Goal: Task Accomplishment & Management: Use online tool/utility

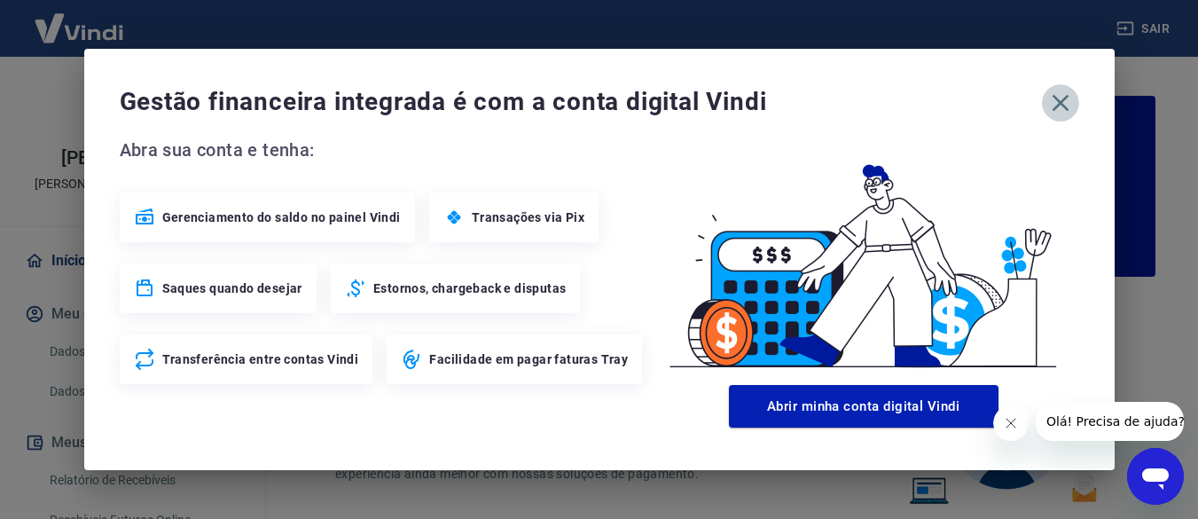
drag, startPoint x: 1058, startPoint y: 99, endPoint x: 1011, endPoint y: 114, distance: 49.1
click at [1057, 99] on icon "button" at bounding box center [1060, 103] width 17 height 17
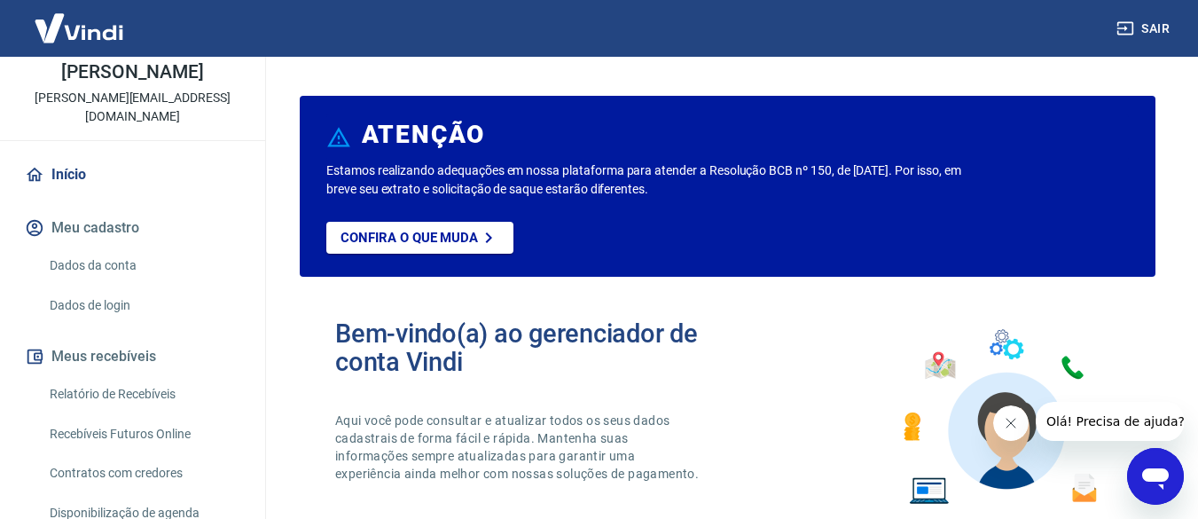
scroll to position [131, 0]
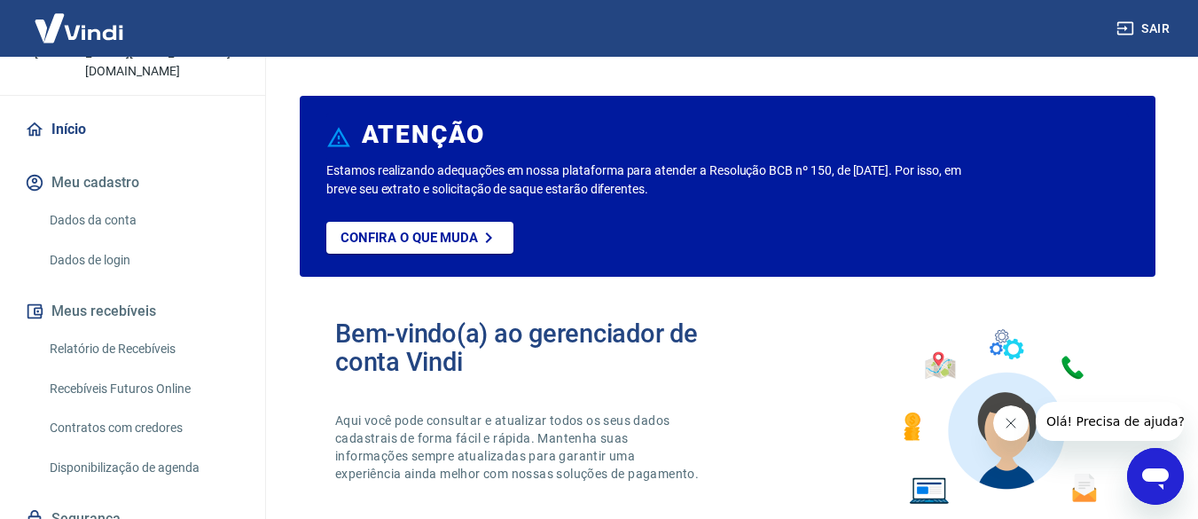
click at [109, 385] on link "Recebíveis Futuros Online" at bounding box center [143, 389] width 201 height 36
